Goal: Find specific page/section: Find specific page/section

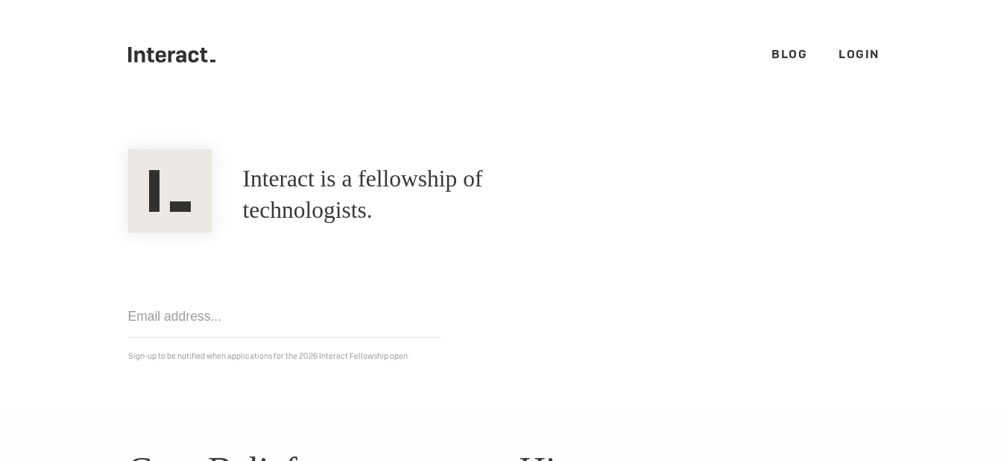
click at [776, 46] on link "Blog" at bounding box center [790, 54] width 36 height 16
click at [200, 55] on icon at bounding box center [203, 55] width 7 height 15
drag, startPoint x: 188, startPoint y: 57, endPoint x: 412, endPoint y: 263, distance: 304.0
click at [412, 263] on div "Get notified Sign-up to be notified when applications for the 2026 Interact Fel…" at bounding box center [504, 298] width 783 height 131
click at [861, 59] on link "Login" at bounding box center [859, 54] width 41 height 16
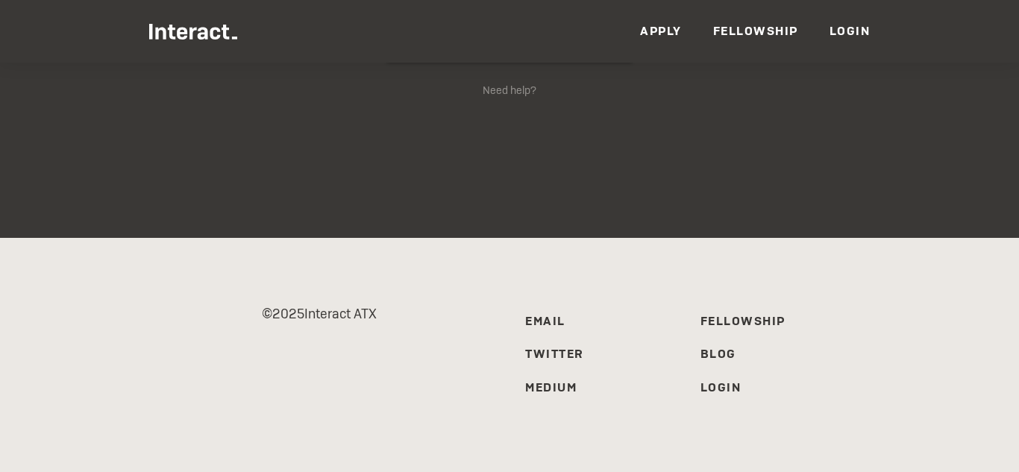
scroll to position [264, 0]
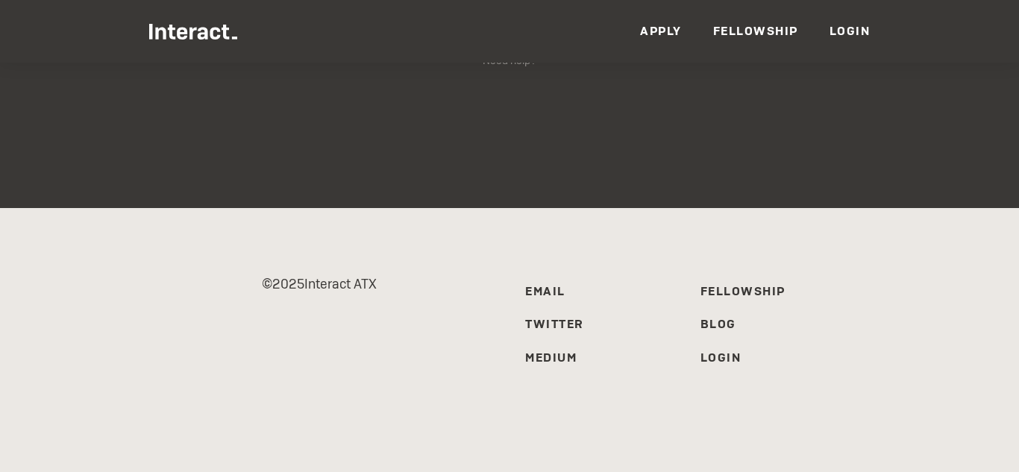
drag, startPoint x: 302, startPoint y: 282, endPoint x: 389, endPoint y: 283, distance: 87.3
click at [389, 283] on p "© 2025 Interact ATX" at bounding box center [319, 284] width 350 height 26
copy p "Interact ATX"
click at [959, 227] on div "© 2025 Interact ATX Email Twitter Medium Fellowship Blog Login" at bounding box center [509, 340] width 1019 height 264
click at [557, 361] on link "Medium" at bounding box center [550, 358] width 51 height 16
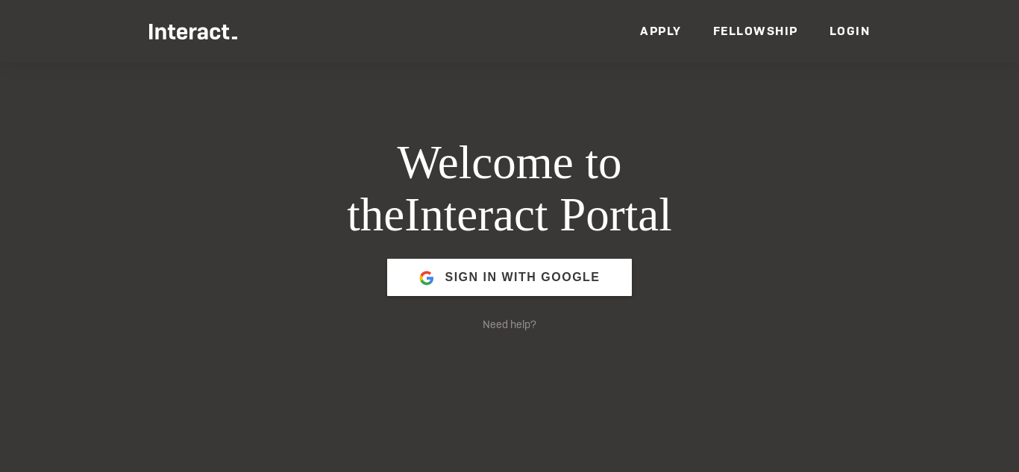
scroll to position [264, 0]
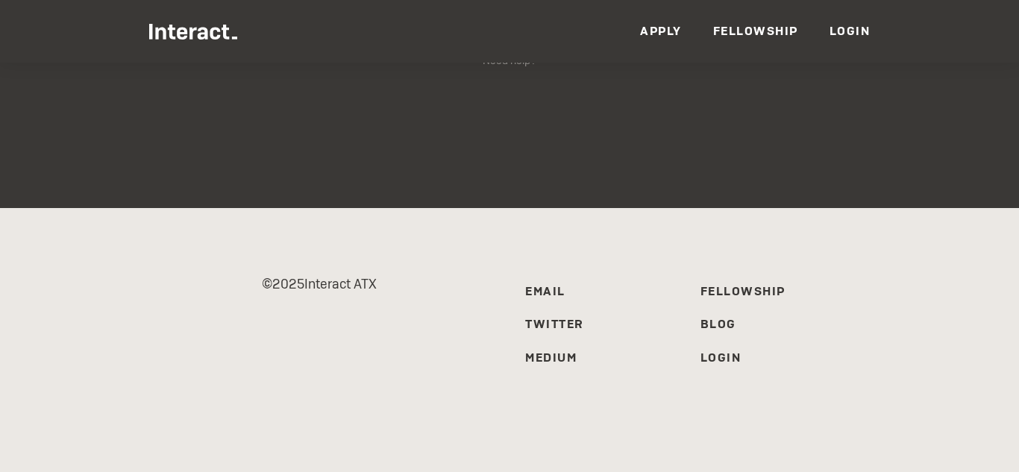
click at [760, 289] on link "Fellowship" at bounding box center [742, 291] width 85 height 16
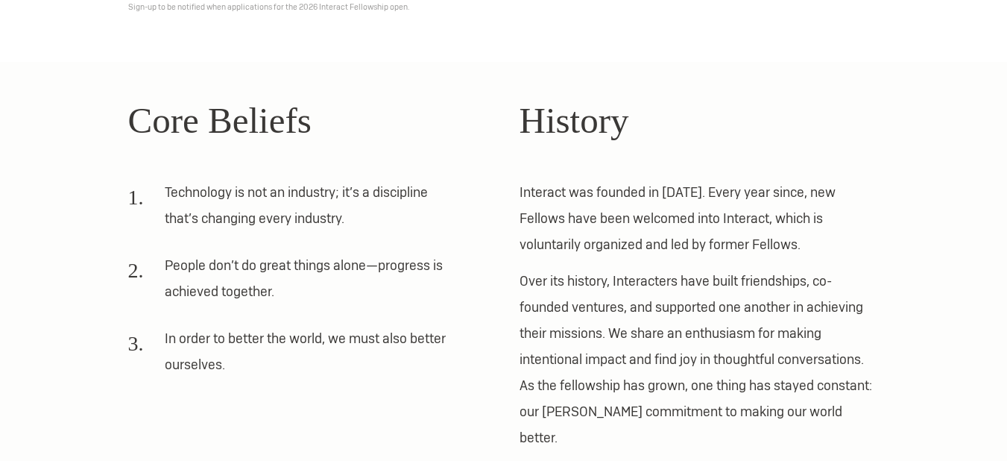
scroll to position [373, 0]
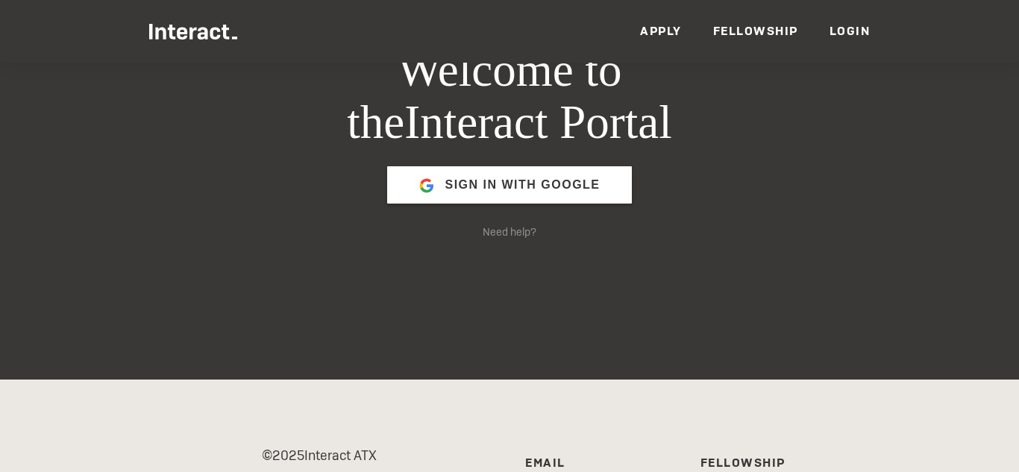
scroll to position [264, 0]
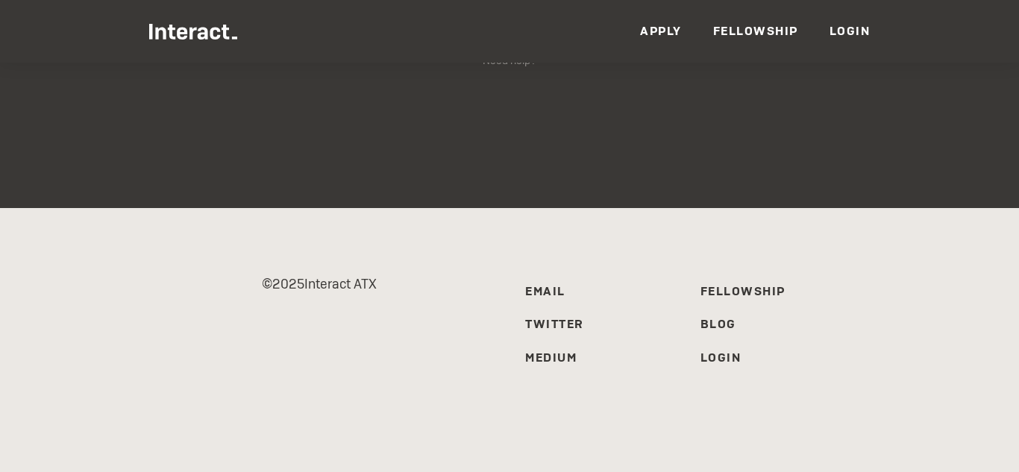
click at [717, 322] on link "Blog" at bounding box center [718, 324] width 36 height 16
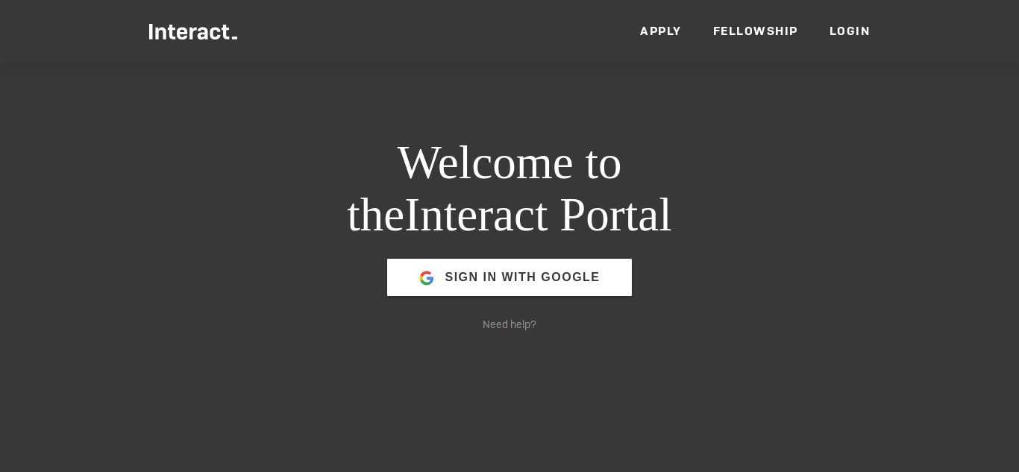
click at [641, 32] on link "Apply" at bounding box center [661, 31] width 42 height 16
